Goal: Task Accomplishment & Management: Complete application form

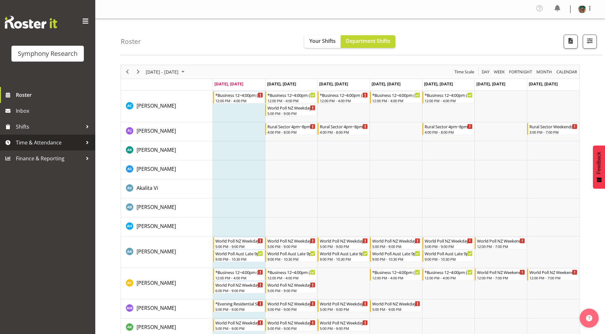
click at [25, 144] on span "Time & Attendance" at bounding box center [49, 143] width 67 height 10
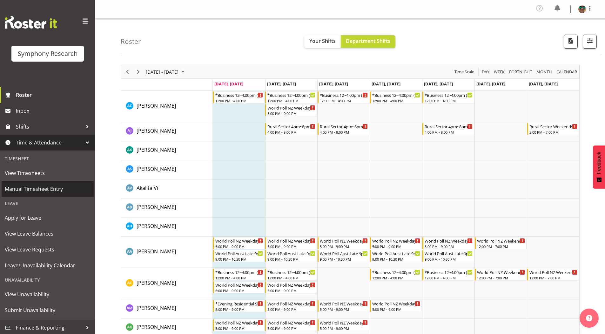
click at [26, 190] on span "Manual Timesheet Entry" at bounding box center [48, 189] width 86 height 10
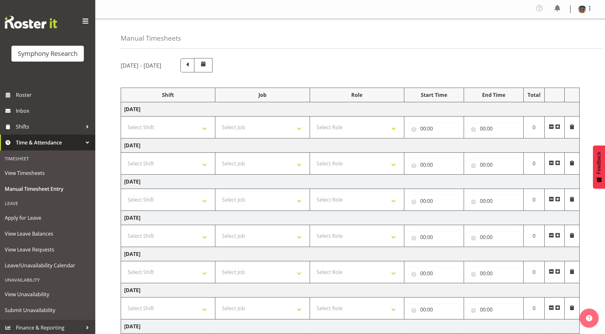
click at [558, 127] on span at bounding box center [557, 126] width 5 height 5
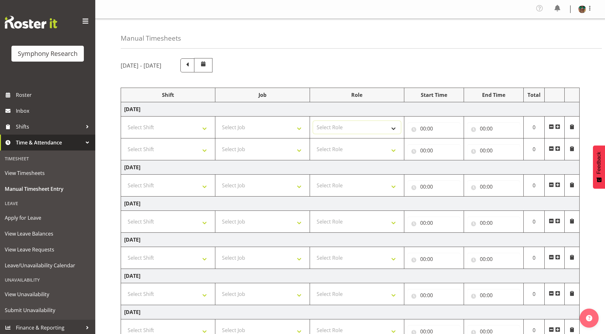
drag, startPoint x: 393, startPoint y: 127, endPoint x: 383, endPoint y: 129, distance: 10.3
click at [393, 127] on select "Select Role Supervisor Briefing Interviewing" at bounding box center [357, 127] width 88 height 13
select select "45"
click at [313, 121] on select "Select Role Supervisor Briefing Interviewing" at bounding box center [357, 127] width 88 height 13
click at [248, 124] on select "Select Job 550060 IF Admin 553492 World Poll Aus Wave 2 Main 2025 553493 World …" at bounding box center [262, 127] width 88 height 13
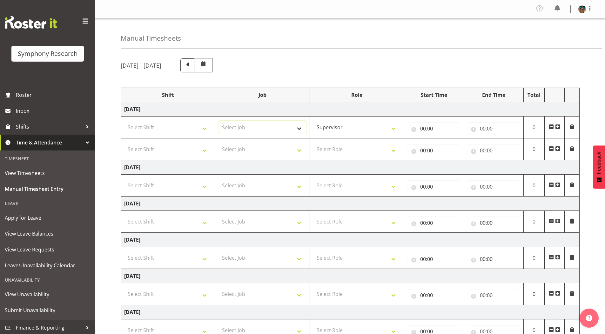
select select "743"
click at [218, 121] on select "Select Job 550060 IF Admin 553492 World Poll Aus Wave 2 Main 2025 553493 World …" at bounding box center [262, 127] width 88 height 13
click at [421, 127] on input "00:00" at bounding box center [433, 128] width 53 height 13
drag, startPoint x: 450, startPoint y: 144, endPoint x: 452, endPoint y: 149, distance: 5.3
click at [450, 144] on select "00 01 02 03 04 05 06 07 08 09 10 11 12 13 14 15 16 17 18 19 20 21 22 23" at bounding box center [451, 145] width 14 height 13
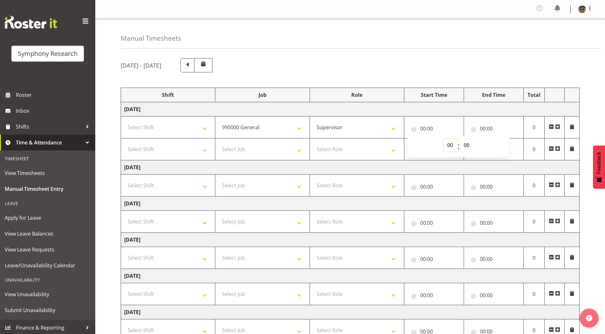
select select "15"
click at [444, 139] on select "00 01 02 03 04 05 06 07 08 09 10 11 12 13 14 15 16 17 18 19 20 21 22 23" at bounding box center [451, 145] width 14 height 13
type input "15:00"
click at [466, 145] on select "00 01 02 03 04 05 06 07 08 09 10 11 12 13 14 15 16 17 18 19 20 21 22 23 24 25 2…" at bounding box center [467, 145] width 14 height 13
select select "22"
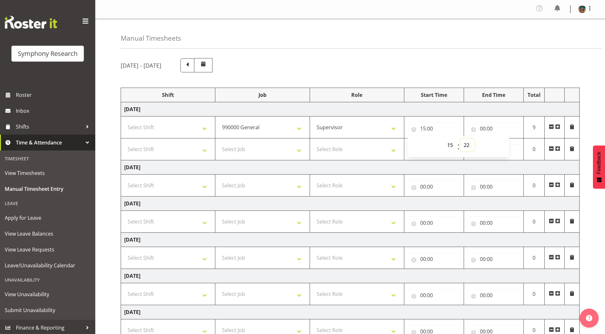
click at [460, 139] on select "00 01 02 03 04 05 06 07 08 09 10 11 12 13 14 15 16 17 18 19 20 21 22 23 24 25 2…" at bounding box center [467, 145] width 14 height 13
type input "15:22"
click at [138, 125] on select "Select Shift !!Weekend Residential (Roster IT Shift Label) *Business 9/10am ~ 4…" at bounding box center [168, 127] width 88 height 13
select select "4583"
click at [124, 121] on select "Select Shift !!Weekend Residential (Roster IT Shift Label) *Business 9/10am ~ 4…" at bounding box center [168, 127] width 88 height 13
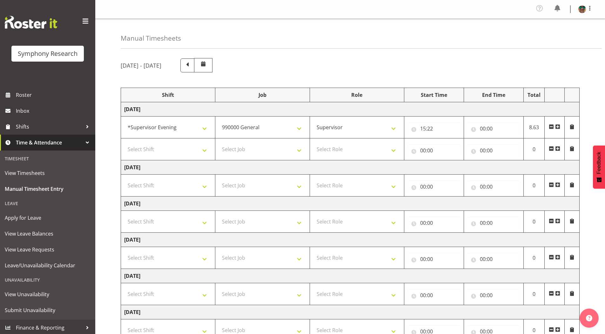
click at [558, 148] on span at bounding box center [557, 148] width 5 height 5
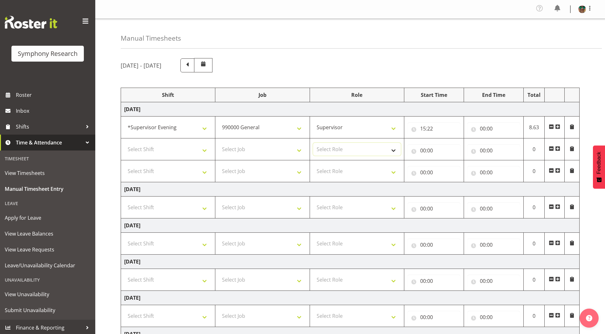
drag, startPoint x: 327, startPoint y: 149, endPoint x: 326, endPoint y: 155, distance: 6.4
click at [327, 149] on select "Select Role Supervisor Briefing Interviewing" at bounding box center [357, 149] width 88 height 13
select select "45"
click at [313, 143] on select "Select Role Supervisor Briefing Interviewing" at bounding box center [357, 149] width 88 height 13
click at [329, 172] on select "Select Role Supervisor Briefing Interviewing" at bounding box center [357, 171] width 88 height 13
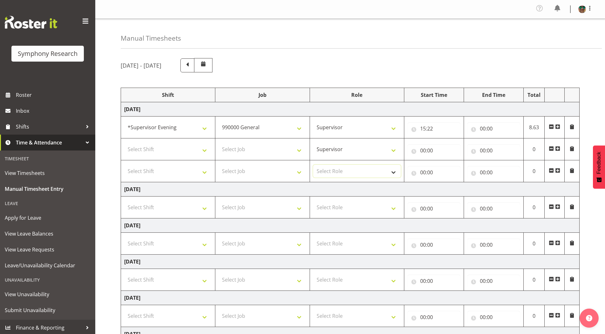
select select "45"
click at [313, 165] on select "Select Role Supervisor Briefing Interviewing" at bounding box center [357, 171] width 88 height 13
click at [240, 147] on select "Select Job 550060 IF Admin 553492 World Poll Aus Wave 2 Main 2025 553493 World …" at bounding box center [262, 149] width 88 height 13
select select "10242"
click at [218, 143] on select "Select Job 550060 IF Admin 553492 World Poll Aus Wave 2 Main 2025 553493 World …" at bounding box center [262, 149] width 88 height 13
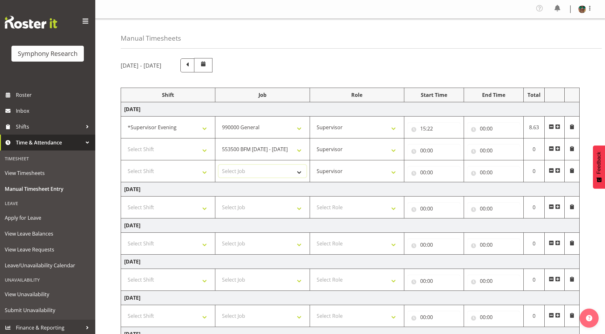
click at [238, 172] on select "Select Job 550060 IF Admin 553492 World Poll Aus Wave 2 Main 2025 553493 World …" at bounding box center [262, 171] width 88 height 13
select select "10585"
click at [218, 165] on select "Select Job 550060 IF Admin 553492 World Poll Aus Wave 2 Main 2025 553493 World …" at bounding box center [262, 171] width 88 height 13
click at [557, 171] on span at bounding box center [557, 170] width 5 height 5
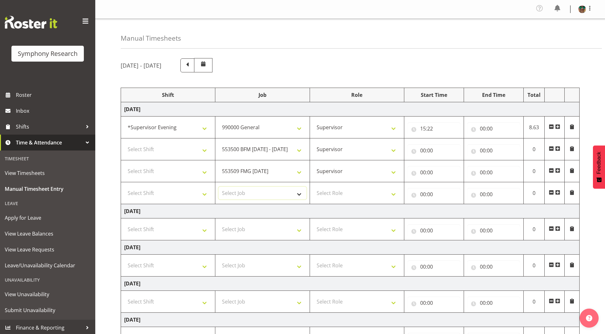
click at [241, 192] on select "Select Job 550060 IF Admin 553492 World Poll Aus Wave 2 Main 2025 553493 World …" at bounding box center [262, 193] width 88 height 13
select select "10587"
click at [218, 187] on select "Select Job 550060 IF Admin 553492 World Poll Aus Wave 2 Main 2025 553493 World …" at bounding box center [262, 193] width 88 height 13
click at [150, 149] on select "Select Shift !!Weekend Residential (Roster IT Shift Label) *Business 9/10am ~ 4…" at bounding box center [168, 149] width 88 height 13
select select "4583"
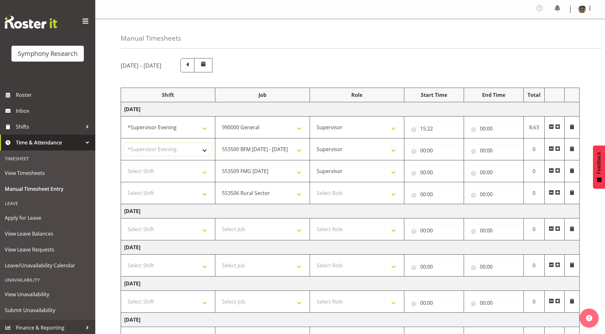
click at [124, 143] on select "Select Shift !!Weekend Residential (Roster IT Shift Label) *Business 9/10am ~ 4…" at bounding box center [168, 149] width 88 height 13
click at [156, 173] on select "Select Shift !!Weekend Residential (Roster IT Shift Label) *Business 9/10am ~ 4…" at bounding box center [168, 171] width 88 height 13
select select "4583"
click at [124, 165] on select "Select Shift !!Weekend Residential (Roster IT Shift Label) *Business 9/10am ~ 4…" at bounding box center [168, 171] width 88 height 13
click at [154, 189] on select "Select Shift !!Weekend Residential (Roster IT Shift Label) *Business 9/10am ~ 4…" at bounding box center [168, 193] width 88 height 13
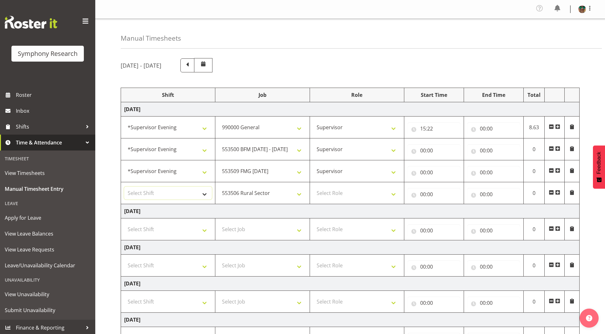
select select "4583"
click at [124, 187] on select "Select Shift !!Weekend Residential (Roster IT Shift Label) *Business 9/10am ~ 4…" at bounding box center [168, 193] width 88 height 13
drag, startPoint x: 336, startPoint y: 193, endPoint x: 337, endPoint y: 198, distance: 5.2
click at [336, 193] on select "Select Role Supervisor Briefing Interviewing" at bounding box center [357, 193] width 88 height 13
select select "45"
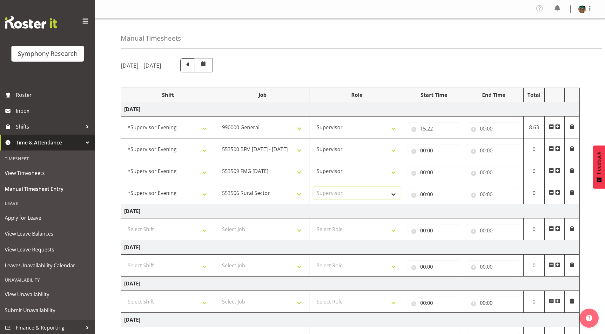
click at [313, 187] on select "Select Role Supervisor Briefing Interviewing" at bounding box center [357, 193] width 88 height 13
click at [484, 129] on input "00:00" at bounding box center [493, 128] width 53 height 13
click at [508, 143] on select "00 01 02 03 04 05 06 07 08 09 10 11 12 13 14 15 16 17 18 19 20 21 22 23" at bounding box center [510, 145] width 14 height 13
select select "15"
click at [503, 139] on select "00 01 02 03 04 05 06 07 08 09 10 11 12 13 14 15 16 17 18 19 20 21 22 23" at bounding box center [510, 145] width 14 height 13
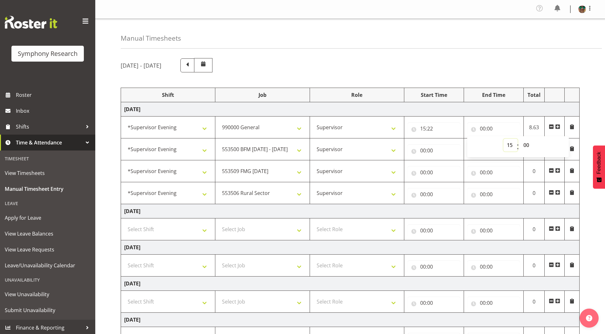
type input "15:00"
drag, startPoint x: 529, startPoint y: 144, endPoint x: 529, endPoint y: 149, distance: 5.4
click at [529, 144] on select "00 01 02 03 04 05 06 07 08 09 10 11 12 13 14 15 16 17 18 19 20 21 22 23 24 25 2…" at bounding box center [527, 145] width 14 height 13
select select "31"
click at [520, 139] on select "00 01 02 03 04 05 06 07 08 09 10 11 12 13 14 15 16 17 18 19 20 21 22 23 24 25 2…" at bounding box center [527, 145] width 14 height 13
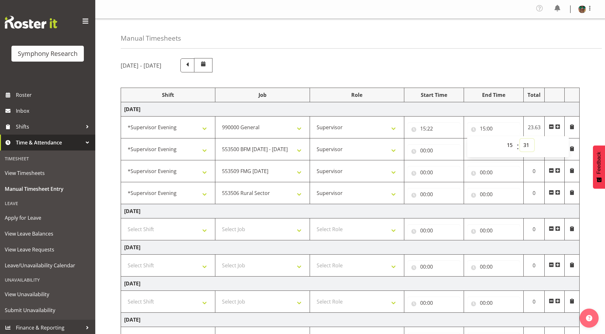
type input "15:31"
click at [593, 93] on div "[DATE] - [DATE] Shift Job Role Start Time End Time Total [DATE] !!Weekend Resid…" at bounding box center [363, 255] width 484 height 404
click at [421, 151] on input "00:00" at bounding box center [433, 150] width 53 height 13
click at [425, 150] on input "00:00" at bounding box center [433, 150] width 53 height 13
click at [422, 150] on input "00:00" at bounding box center [433, 150] width 53 height 13
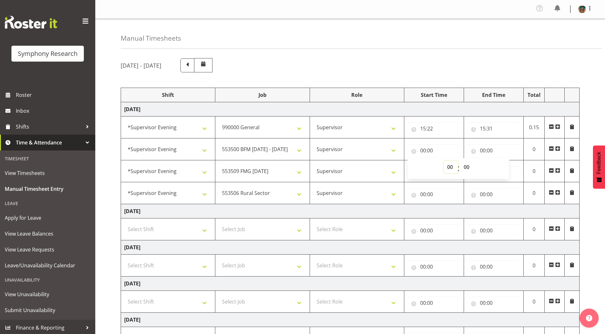
click at [446, 167] on select "00 01 02 03 04 05 06 07 08 09 10 11 12 13 14 15 16 17 18 19 20 21 22 23" at bounding box center [451, 167] width 14 height 13
